Goal: Task Accomplishment & Management: Use online tool/utility

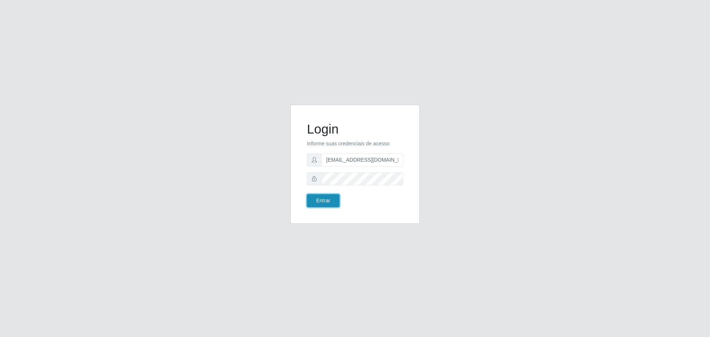
click at [313, 198] on button "Entrar" at bounding box center [323, 200] width 33 height 13
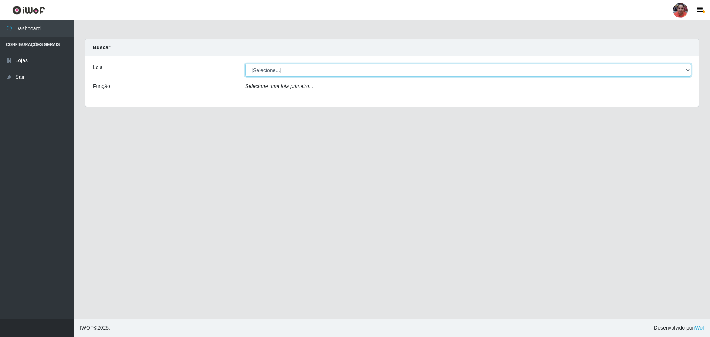
click at [366, 68] on select "[Selecione...] Mar Vermelho - Loja 05" at bounding box center [468, 70] width 446 height 13
select select "252"
click at [245, 64] on select "[Selecione...] Mar Vermelho - Loja 05" at bounding box center [468, 70] width 446 height 13
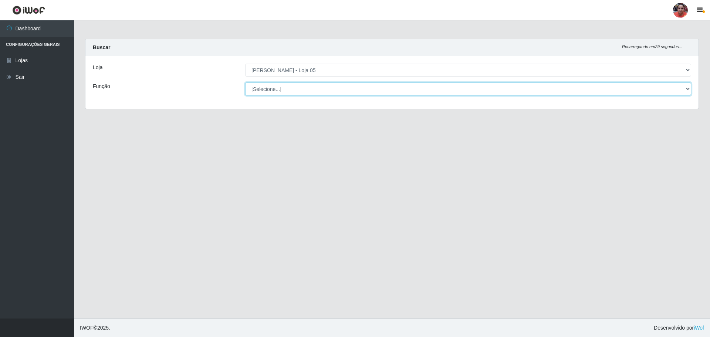
click at [333, 89] on select "[Selecione...] ASG ASG + ASG ++ Auxiliar de Depósito Auxiliar de Depósito + Aux…" at bounding box center [468, 88] width 446 height 13
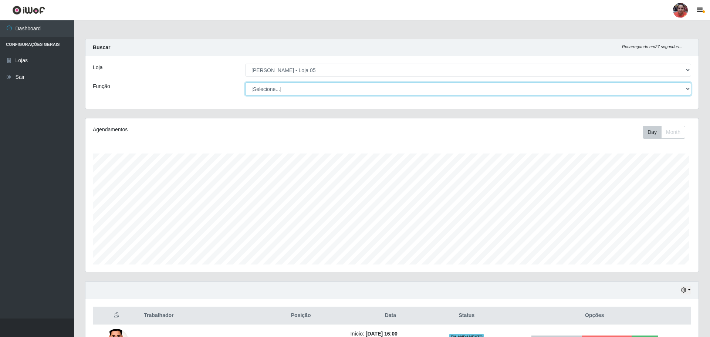
click at [338, 85] on select "[Selecione...] ASG ASG + ASG ++ Auxiliar de Depósito Auxiliar de Depósito + Aux…" at bounding box center [468, 88] width 446 height 13
click at [308, 87] on select "[Selecione...] ASG ASG + ASG ++ Auxiliar de Depósito Auxiliar de Depósito + Aux…" at bounding box center [467, 88] width 444 height 13
select select "72"
click at [245, 82] on select "[Selecione...] ASG ASG + ASG ++ Auxiliar de Depósito Auxiliar de Depósito + Aux…" at bounding box center [467, 88] width 444 height 13
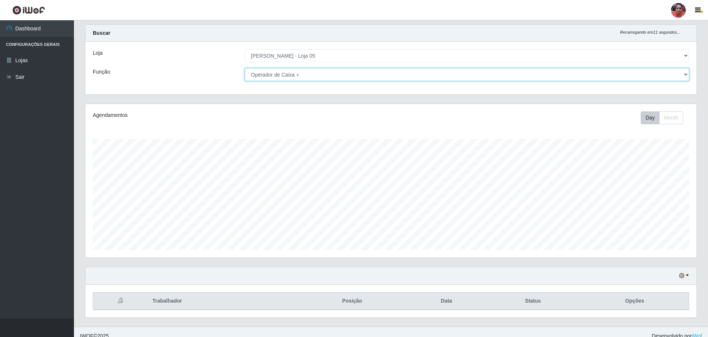
scroll to position [23, 0]
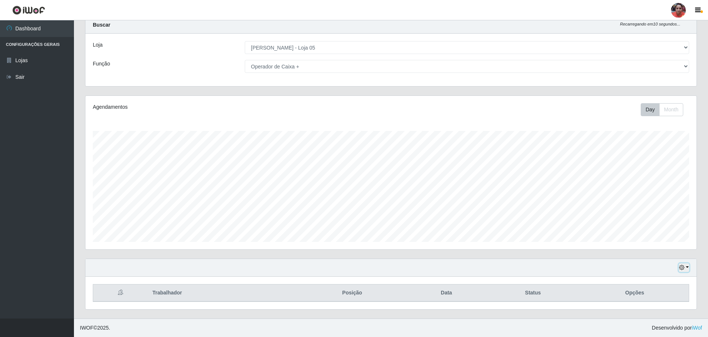
click at [686, 267] on button "button" at bounding box center [684, 267] width 10 height 9
click at [662, 225] on button "3 dias" at bounding box center [659, 225] width 58 height 16
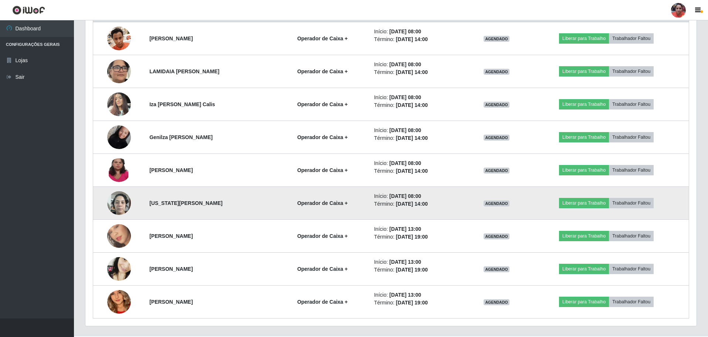
scroll to position [318, 0]
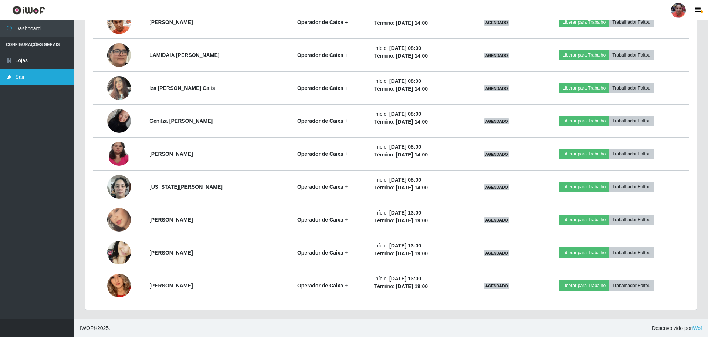
click at [35, 75] on link "Sair" at bounding box center [37, 77] width 74 height 17
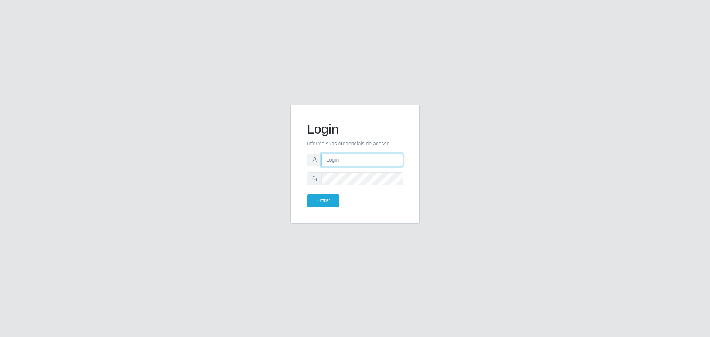
type input "[EMAIL_ADDRESS][DOMAIN_NAME]"
click at [328, 200] on button "Entrar" at bounding box center [323, 200] width 33 height 13
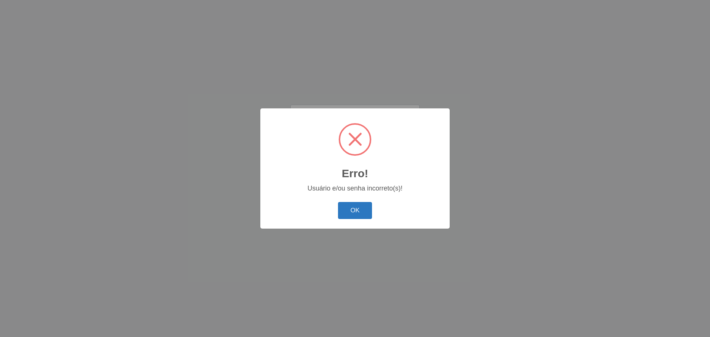
click at [361, 208] on button "OK" at bounding box center [355, 210] width 34 height 17
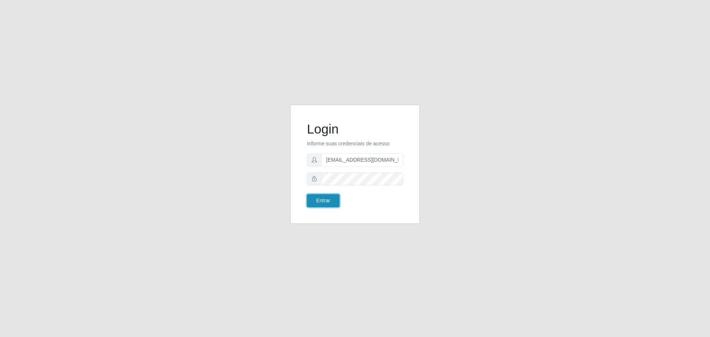
click at [333, 198] on button "Entrar" at bounding box center [323, 200] width 33 height 13
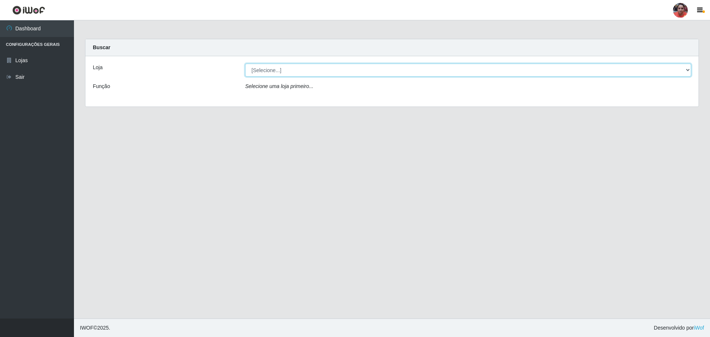
click at [302, 68] on select "[Selecione...] Mar Vermelho - Loja 05" at bounding box center [468, 70] width 446 height 13
select select "252"
click at [245, 64] on select "[Selecione...] Mar Vermelho - Loja 05" at bounding box center [468, 70] width 446 height 13
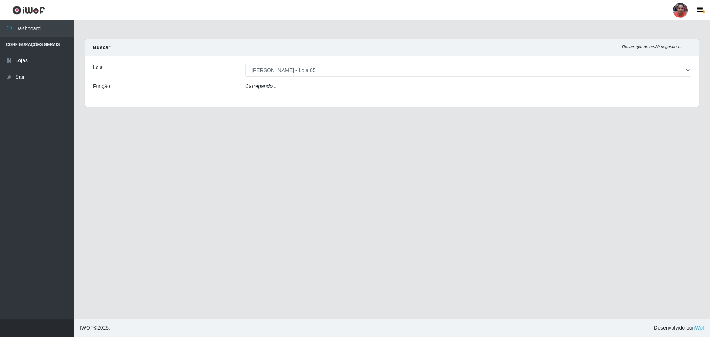
click at [290, 87] on div "Carregando..." at bounding box center [468, 87] width 457 height 11
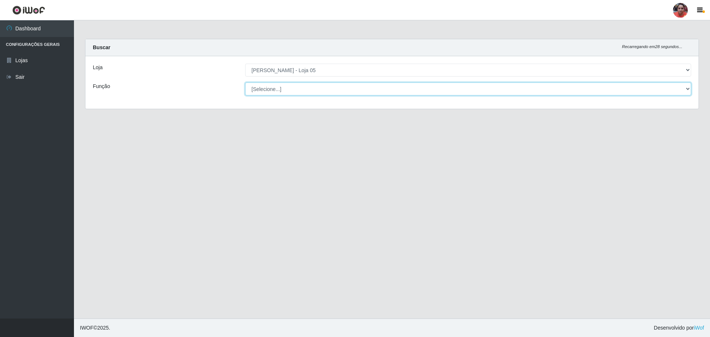
click at [290, 88] on select "[Selecione...] ASG ASG + ASG ++ Auxiliar de Depósito Auxiliar de Depósito + Aux…" at bounding box center [468, 88] width 446 height 13
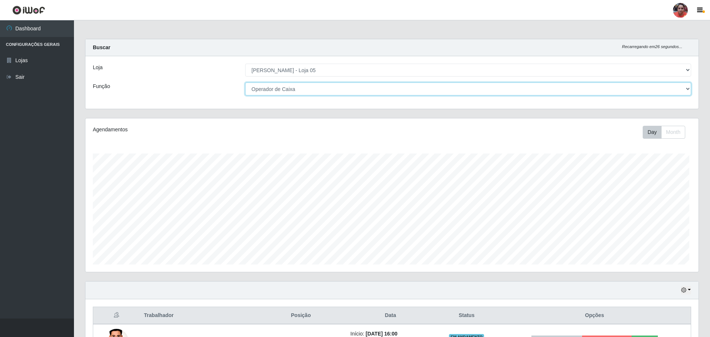
click at [245, 82] on select "[Selecione...] ASG ASG + ASG ++ Auxiliar de Depósito Auxiliar de Depósito + Aux…" at bounding box center [468, 88] width 446 height 13
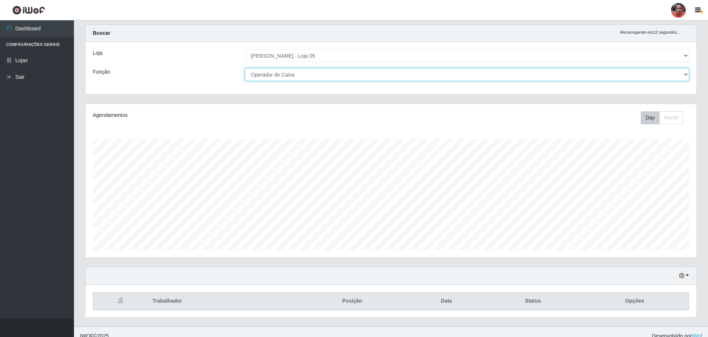
scroll to position [23, 0]
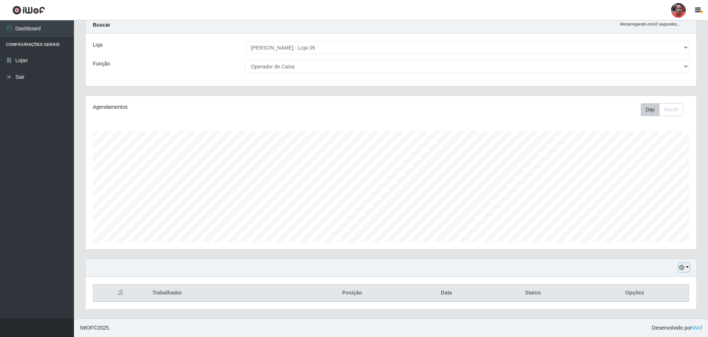
click at [681, 264] on button "button" at bounding box center [684, 267] width 10 height 9
click at [662, 224] on button "3 dias" at bounding box center [659, 225] width 58 height 16
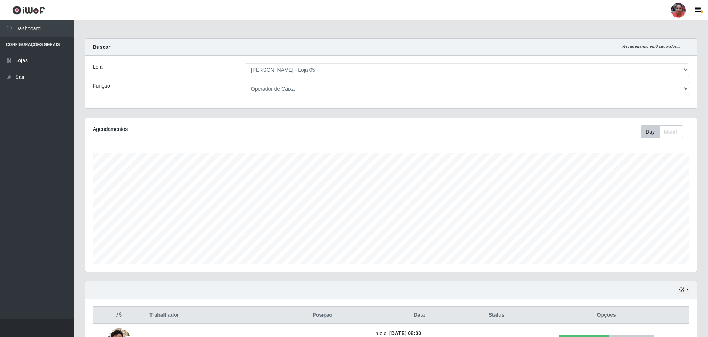
scroll to position [0, 0]
click at [313, 87] on select "[Selecione...] ASG ASG + ASG ++ Auxiliar de Depósito Auxiliar de Depósito + Aux…" at bounding box center [467, 88] width 444 height 13
click at [245, 82] on select "[Selecione...] ASG ASG + ASG ++ Auxiliar de Depósito Auxiliar de Depósito + Aux…" at bounding box center [467, 88] width 444 height 13
click at [303, 87] on select "[Selecione...] ASG ASG + ASG ++ Auxiliar de Depósito Auxiliar de Depósito + Aux…" at bounding box center [467, 88] width 444 height 13
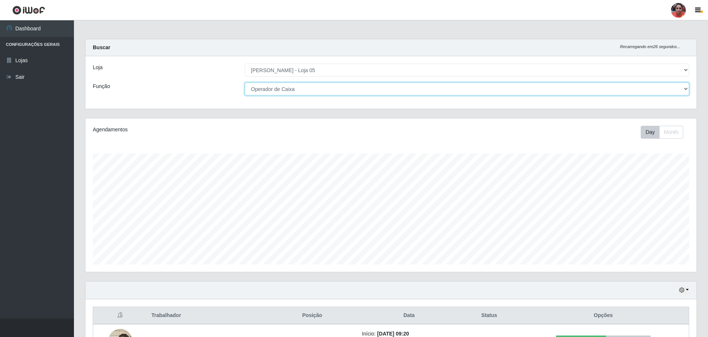
select select "72"
click at [245, 82] on select "[Selecione...] ASG ASG + ASG ++ Auxiliar de Depósito Auxiliar de Depósito + Aux…" at bounding box center [467, 88] width 444 height 13
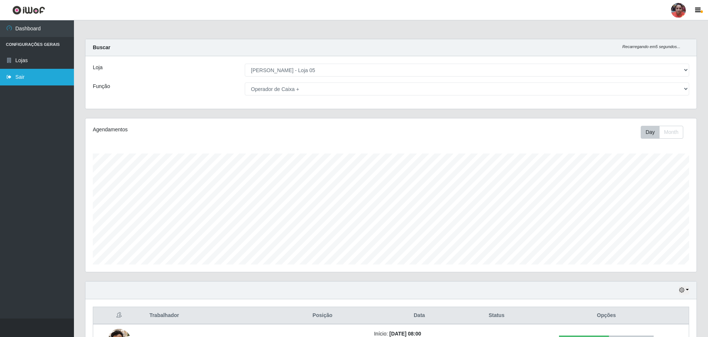
click at [40, 78] on link "Sair" at bounding box center [37, 77] width 74 height 17
